Goal: Information Seeking & Learning: Learn about a topic

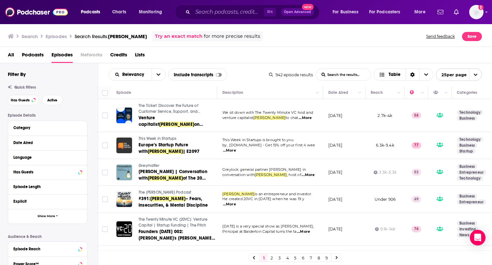
click at [14, 51] on span "All" at bounding box center [11, 56] width 6 height 13
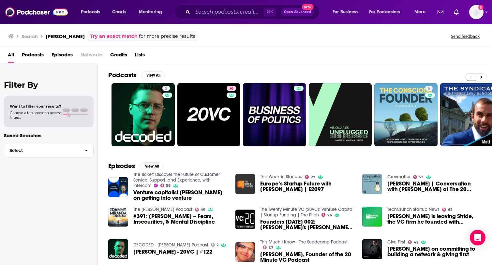
click at [31, 51] on span "Podcasts" at bounding box center [33, 56] width 22 height 13
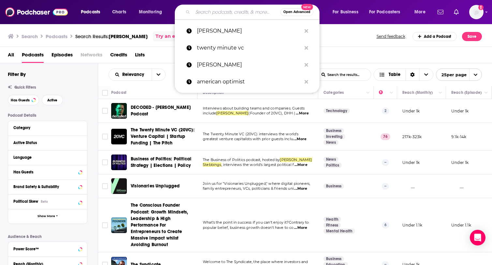
click at [222, 16] on input "Search podcasts, credits, & more..." at bounding box center [237, 12] width 88 height 10
click at [238, 65] on p "[PERSON_NAME]" at bounding box center [249, 64] width 104 height 17
type input "[PERSON_NAME]"
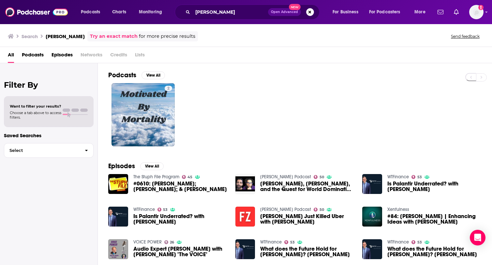
click at [297, 197] on div "[PERSON_NAME] Podcast 50 Tesla, Palantir, and the Quest for World Domination wi…" at bounding box center [294, 187] width 119 height 26
click at [289, 187] on span "[PERSON_NAME], [PERSON_NAME], and the Quest for World Domination with [PERSON_N…" at bounding box center [307, 186] width 94 height 11
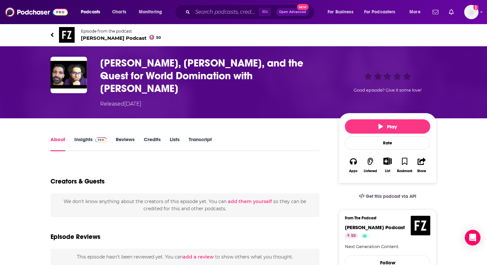
type input "[URL][DOMAIN_NAME][PERSON_NAME]"
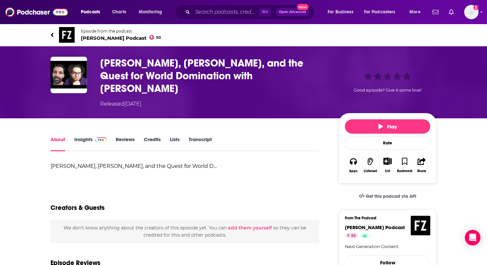
click at [103, 37] on span "[PERSON_NAME] Podcast 50" at bounding box center [121, 38] width 80 height 6
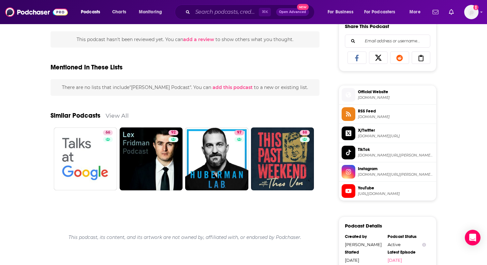
scroll to position [415, 0]
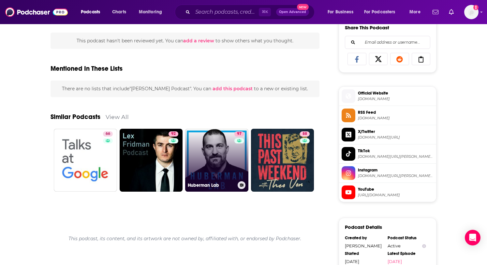
click at [219, 176] on link "97 Huberman Lab" at bounding box center [216, 160] width 63 height 63
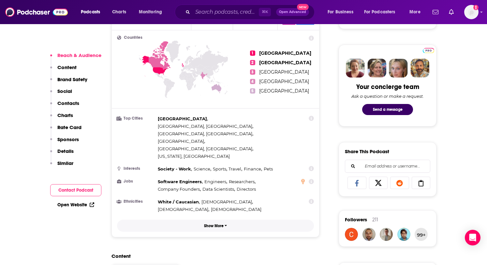
scroll to position [292, 0]
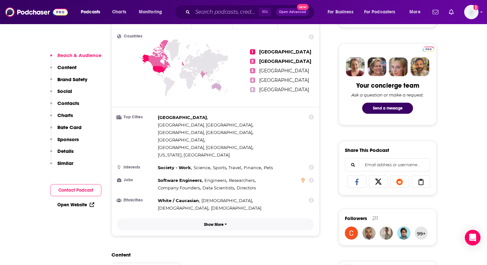
click at [260, 218] on button "Show More" at bounding box center [215, 224] width 197 height 12
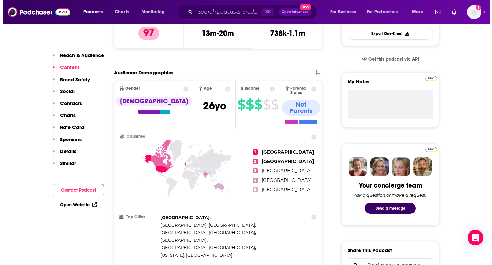
scroll to position [0, 0]
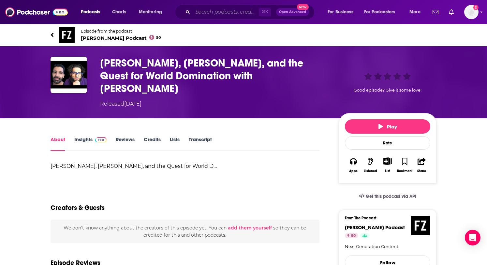
click at [205, 15] on input "Search podcasts, credits, & more..." at bounding box center [226, 12] width 66 height 10
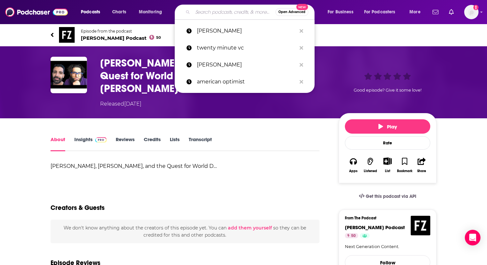
type input "h"
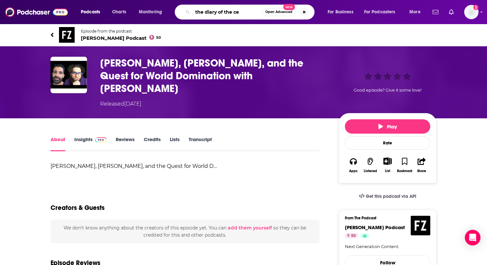
type input "the diary of the ceo"
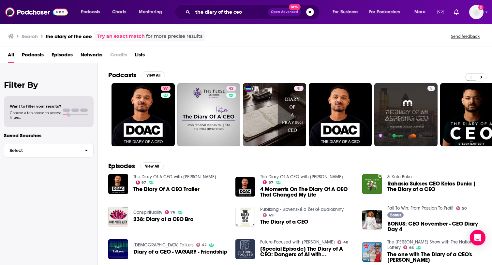
click at [41, 53] on span "Podcasts" at bounding box center [33, 56] width 22 height 13
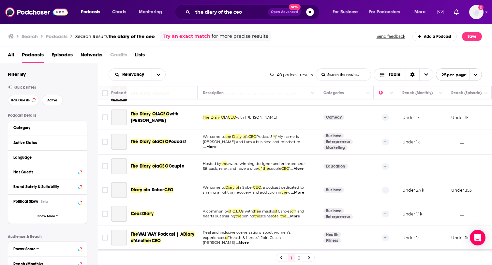
scroll to position [291, 0]
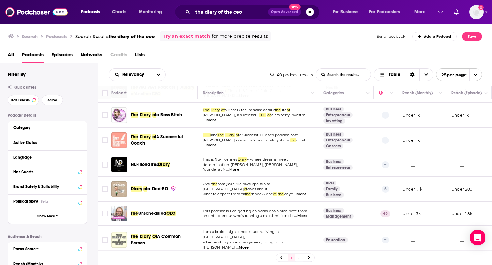
click at [116, 207] on img "The Unscheduled CEO" at bounding box center [119, 214] width 16 height 16
